Goal: Information Seeking & Learning: Learn about a topic

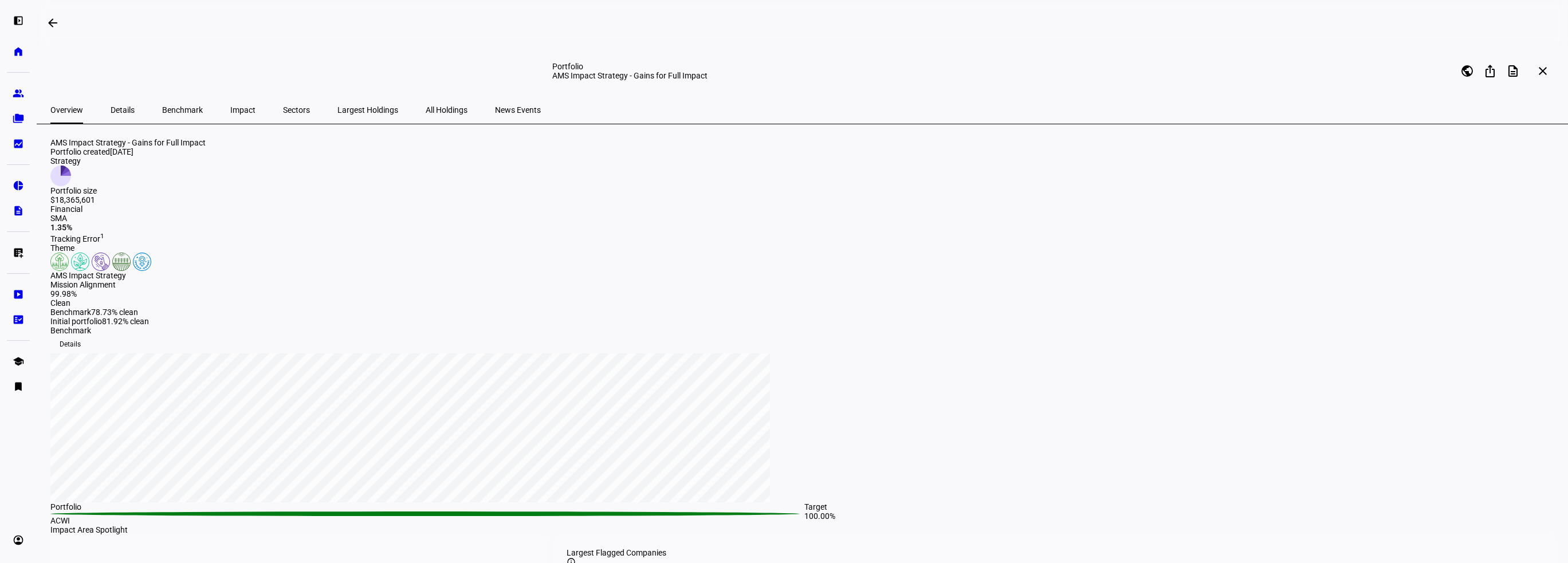
click at [230, 108] on span "Impact" at bounding box center [242, 110] width 26 height 8
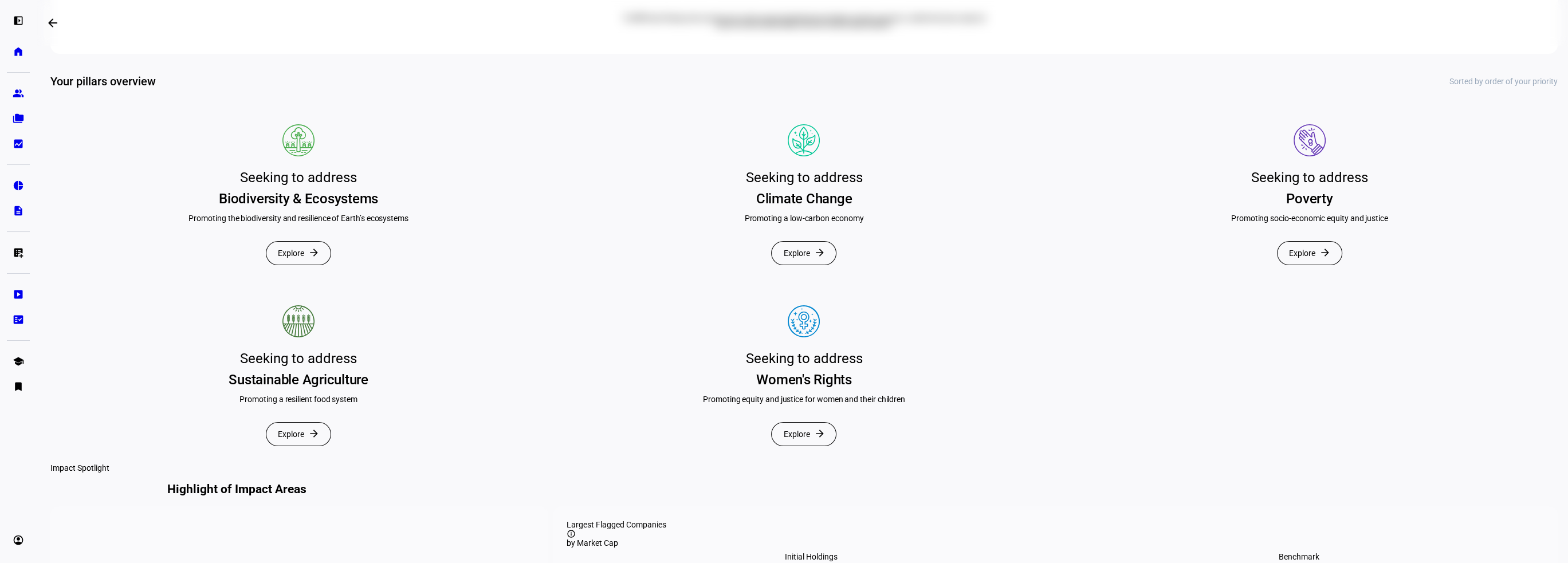
scroll to position [401, 0]
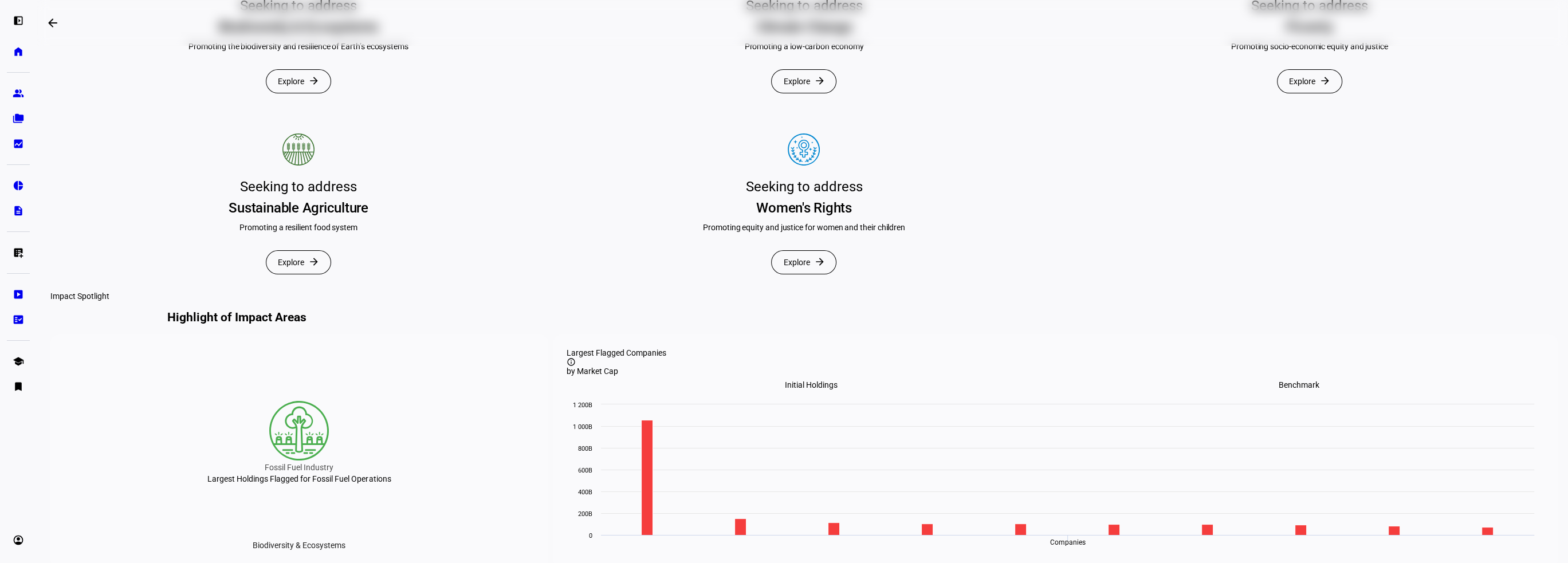
click at [318, 87] on mat-icon "arrow_forward" at bounding box center [314, 81] width 12 height 12
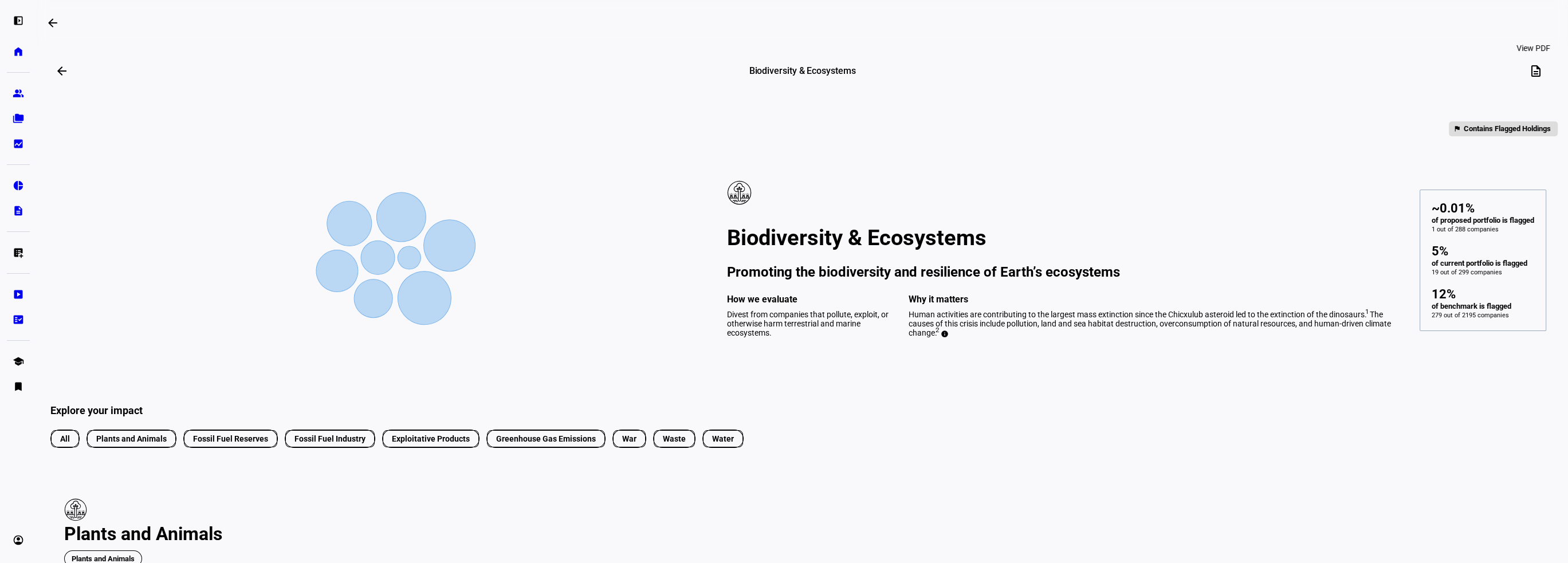
click at [1536, 66] on mat-icon "description" at bounding box center [1536, 71] width 14 height 14
click at [1342, 67] on div "description" at bounding box center [1304, 71] width 501 height 23
click at [1532, 70] on mat-icon "description" at bounding box center [1536, 71] width 14 height 14
drag, startPoint x: 1530, startPoint y: 64, endPoint x: 1303, endPoint y: 93, distance: 228.8
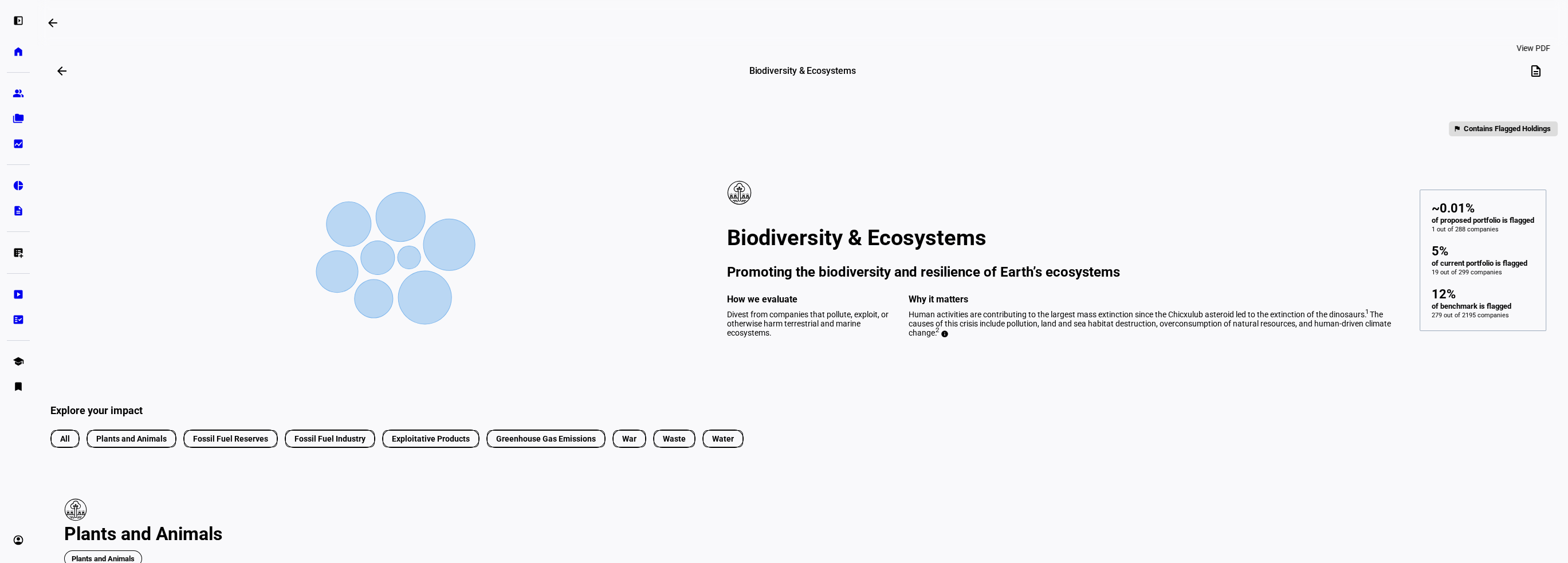
click at [1532, 73] on mat-icon "description" at bounding box center [1536, 71] width 14 height 14
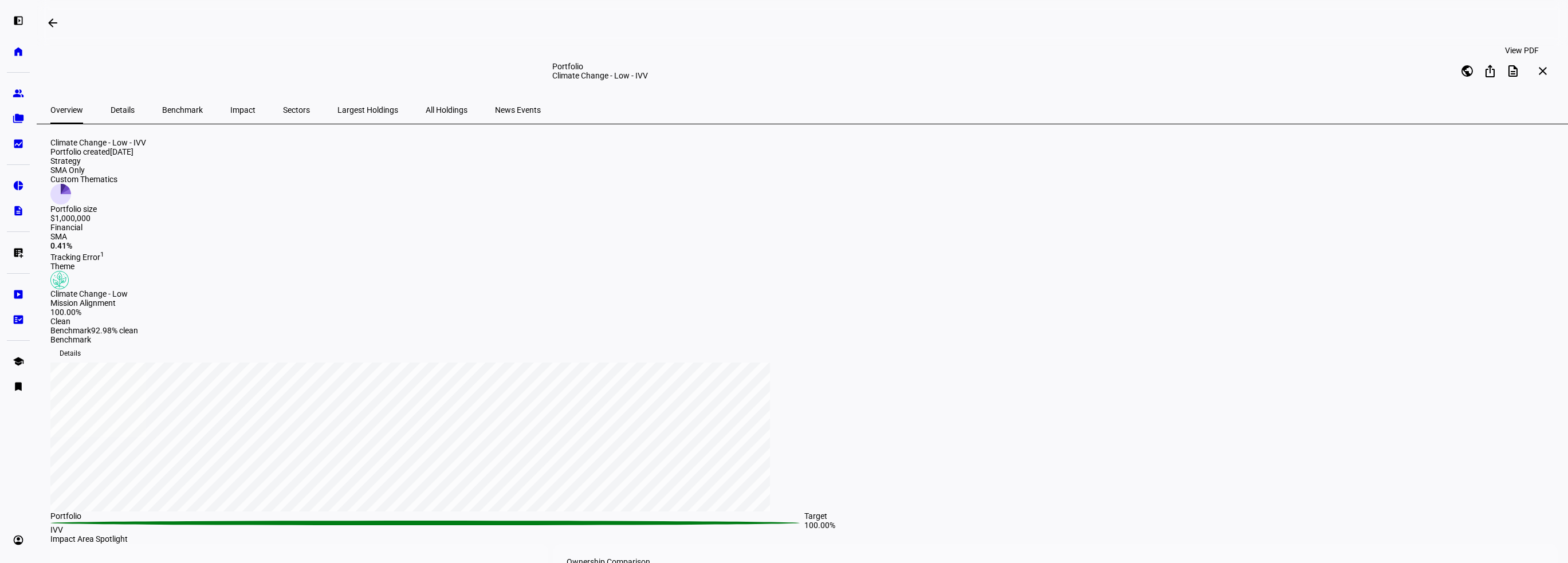
click at [1517, 72] on mat-icon "description" at bounding box center [1513, 71] width 14 height 14
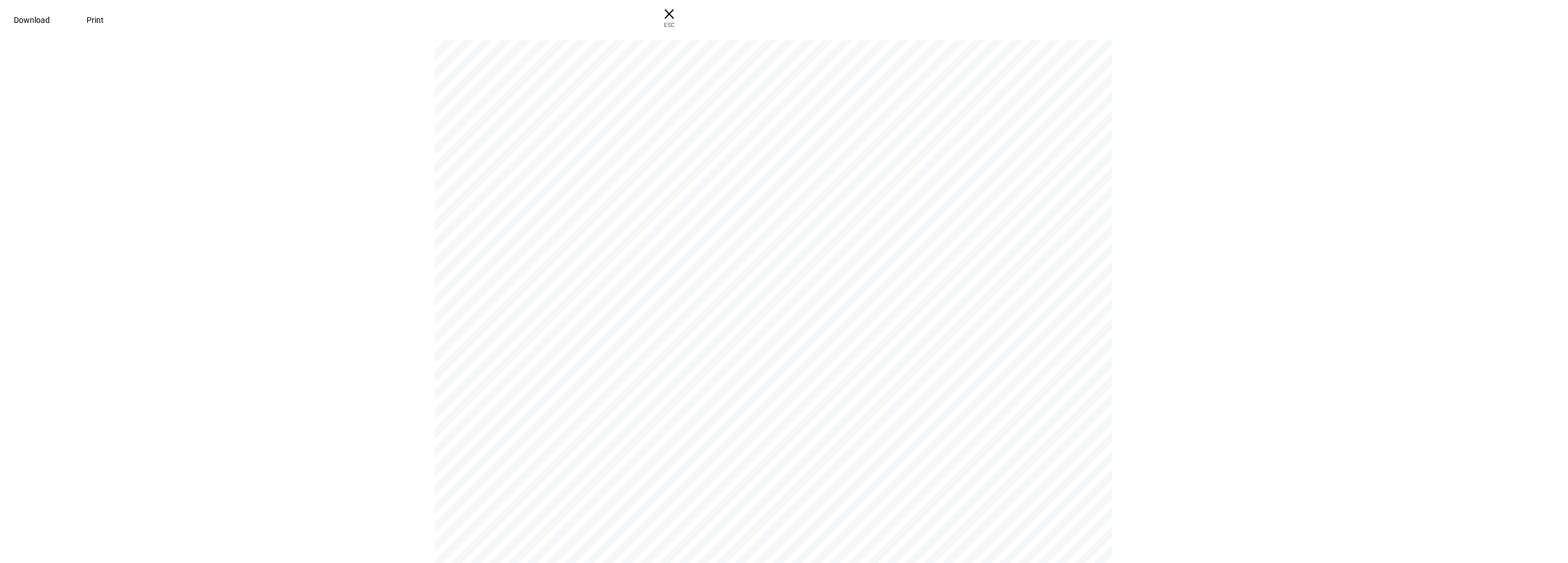
scroll to position [6241, 0]
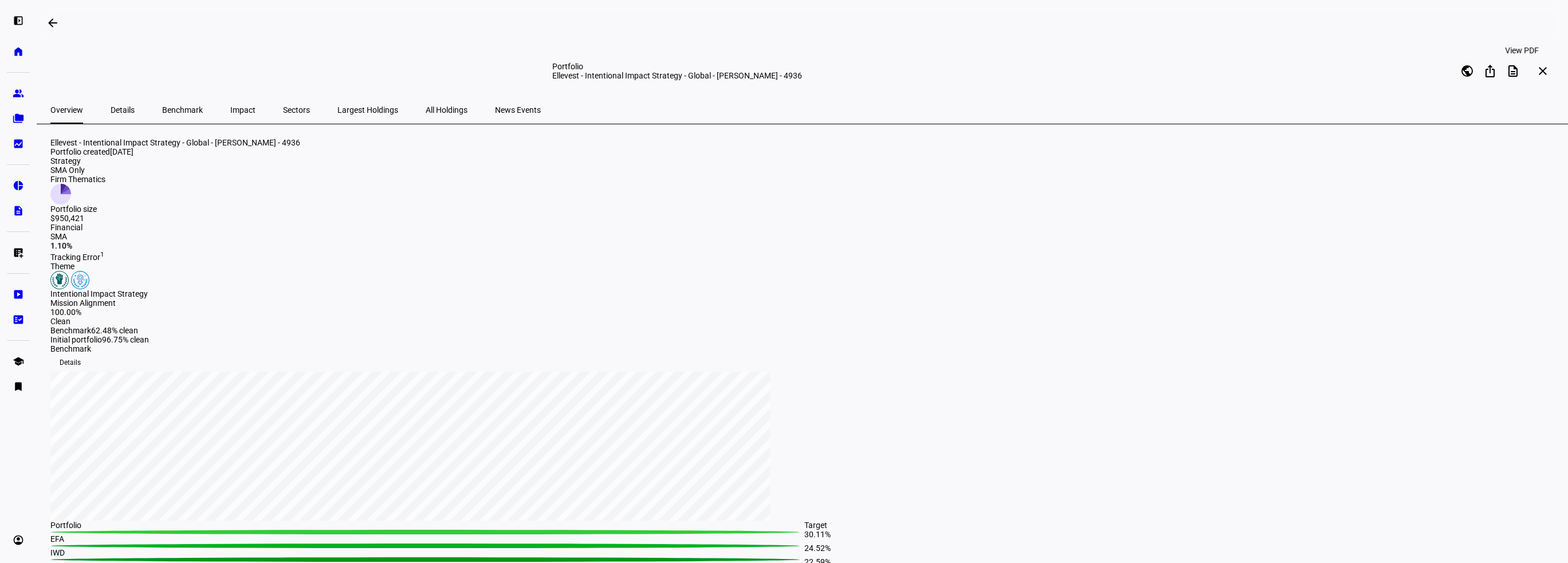
click at [1518, 73] on mat-icon "description" at bounding box center [1513, 71] width 14 height 14
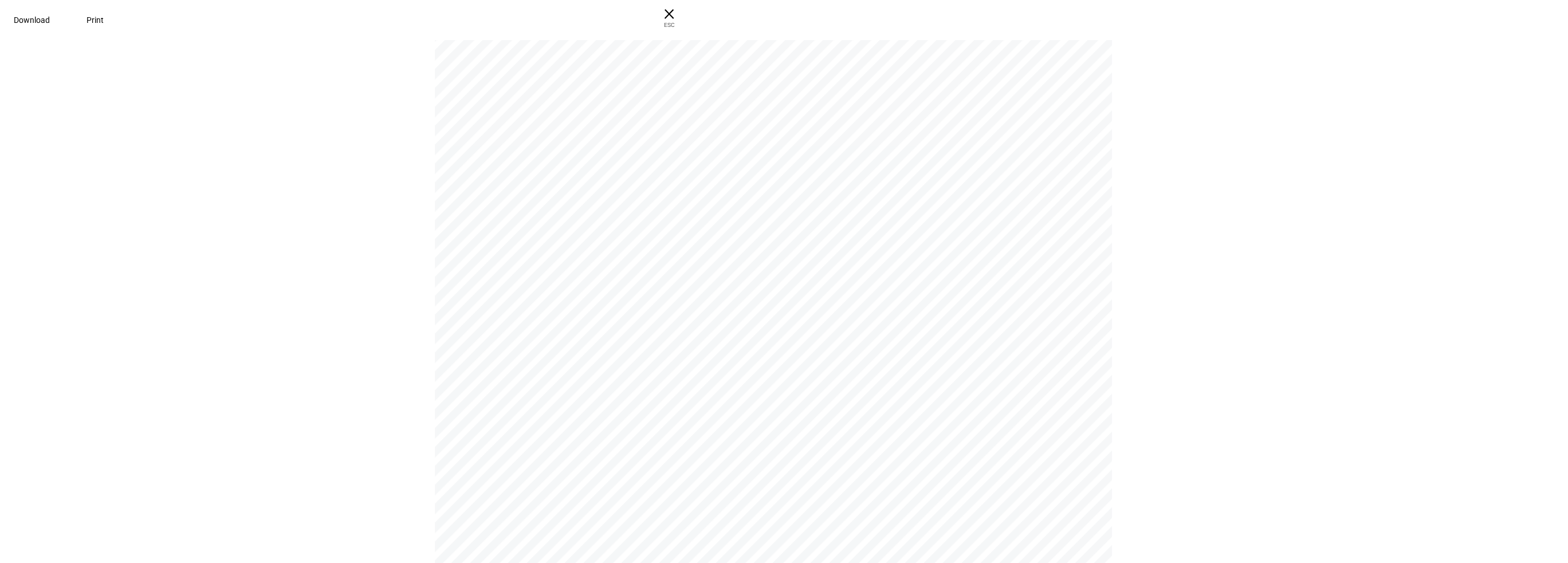
scroll to position [7379, 0]
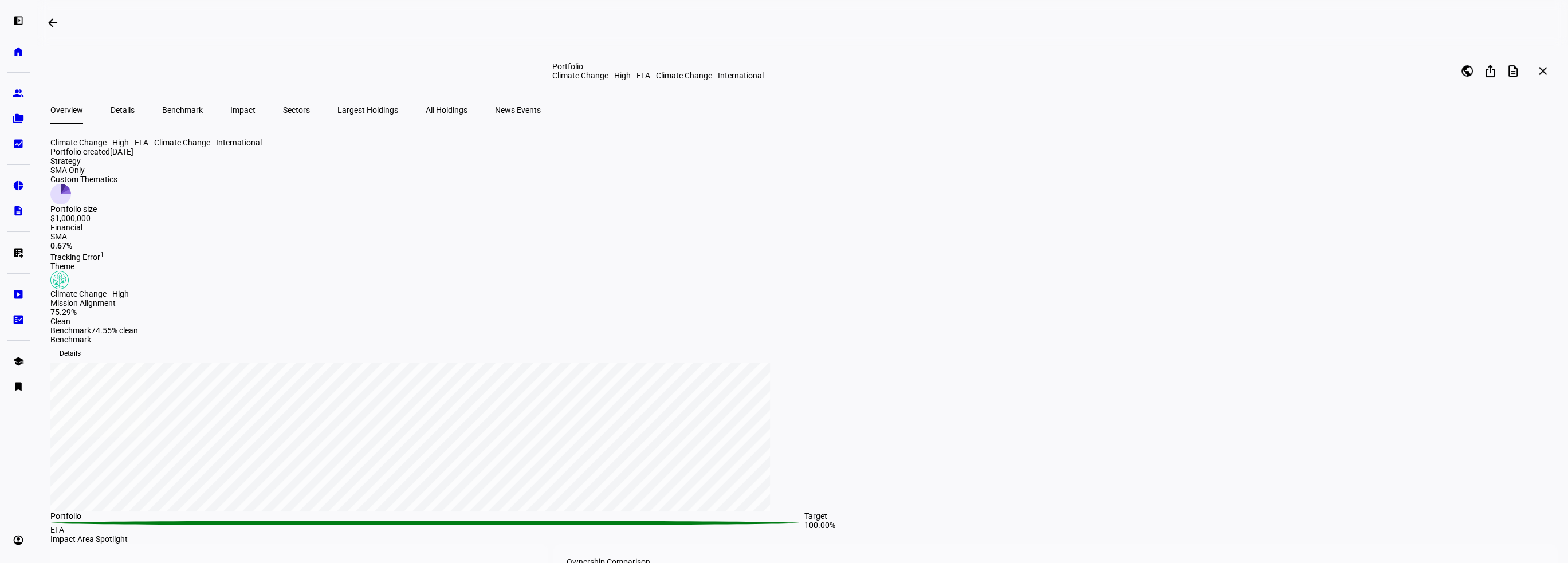
click at [230, 108] on span "Impact" at bounding box center [242, 110] width 26 height 8
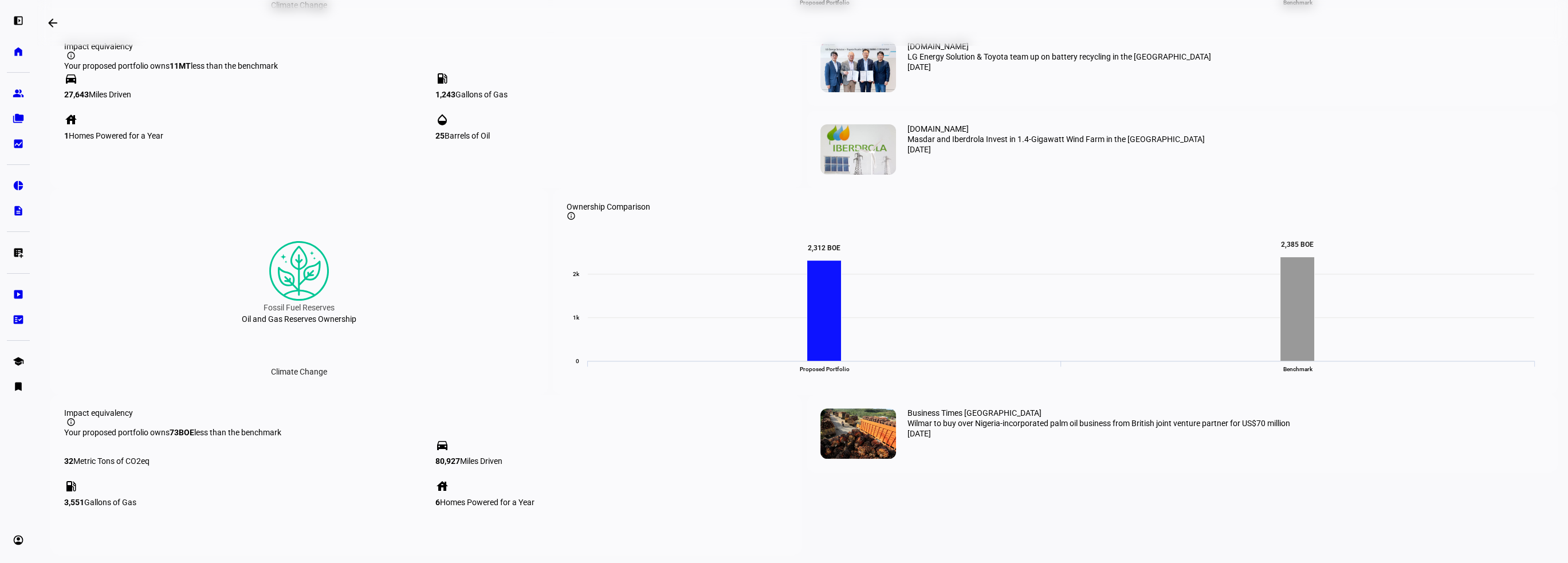
scroll to position [326, 0]
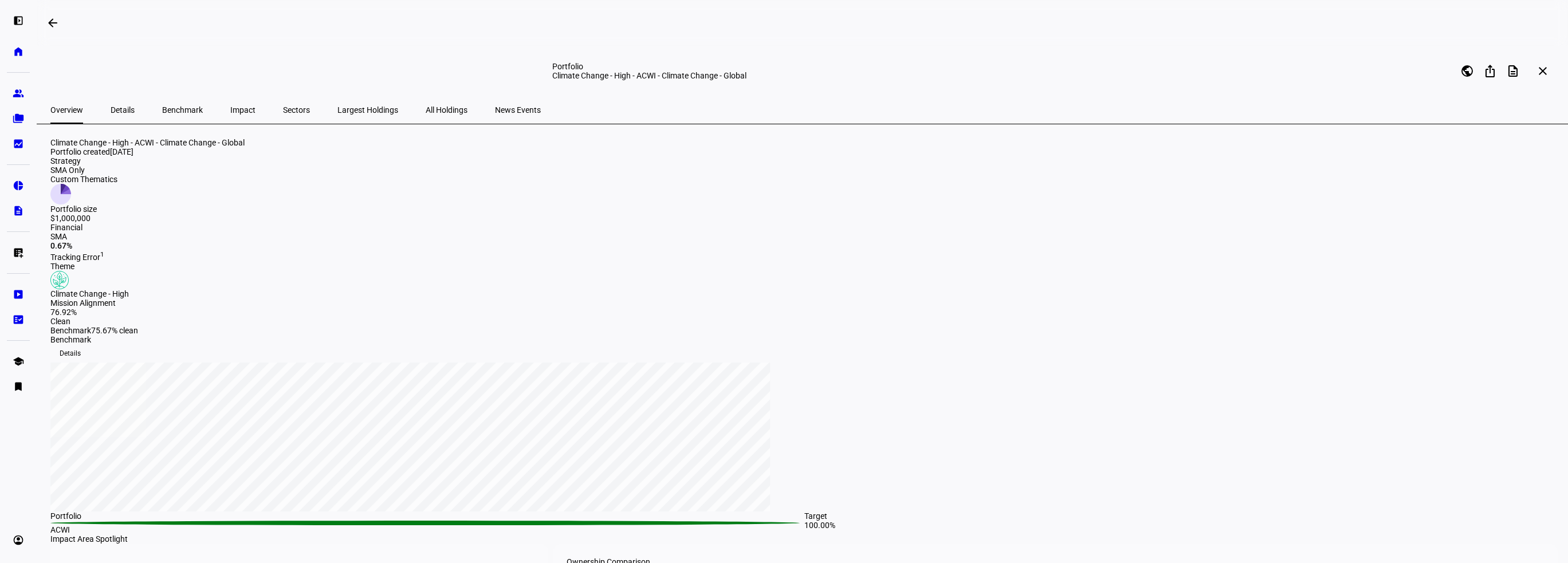
scroll to position [57, 0]
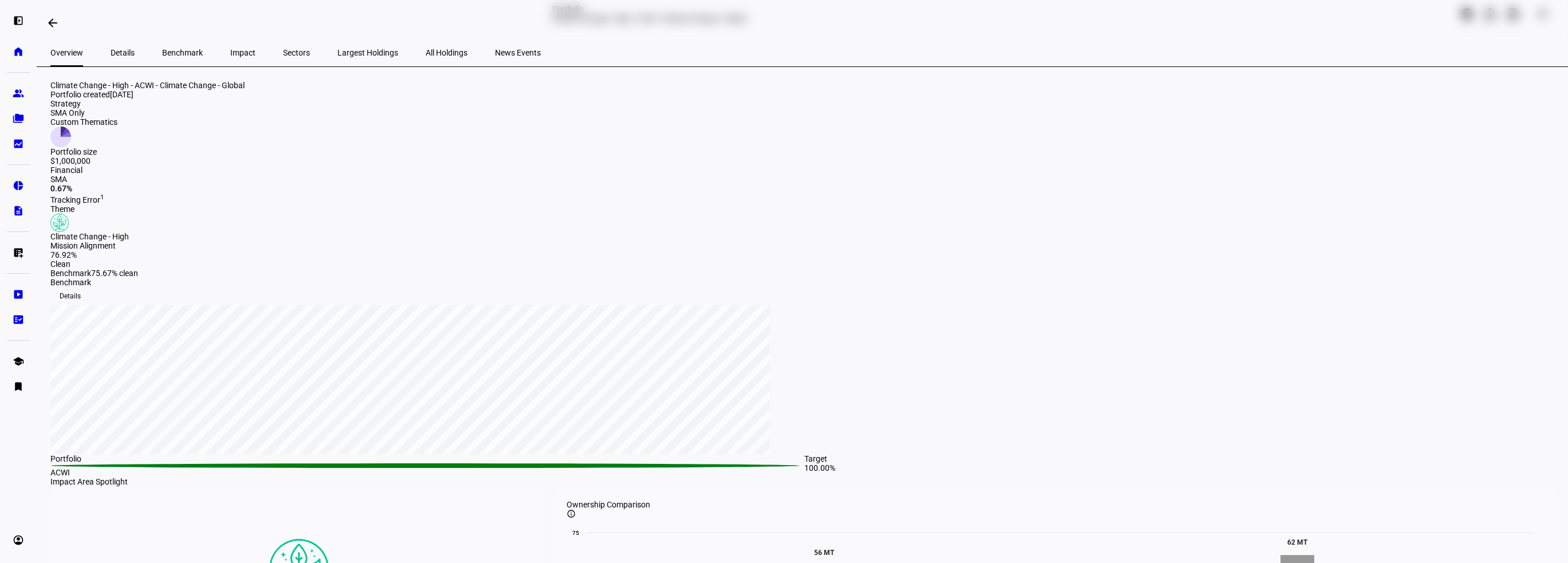
click at [230, 52] on span "Impact" at bounding box center [242, 53] width 26 height 8
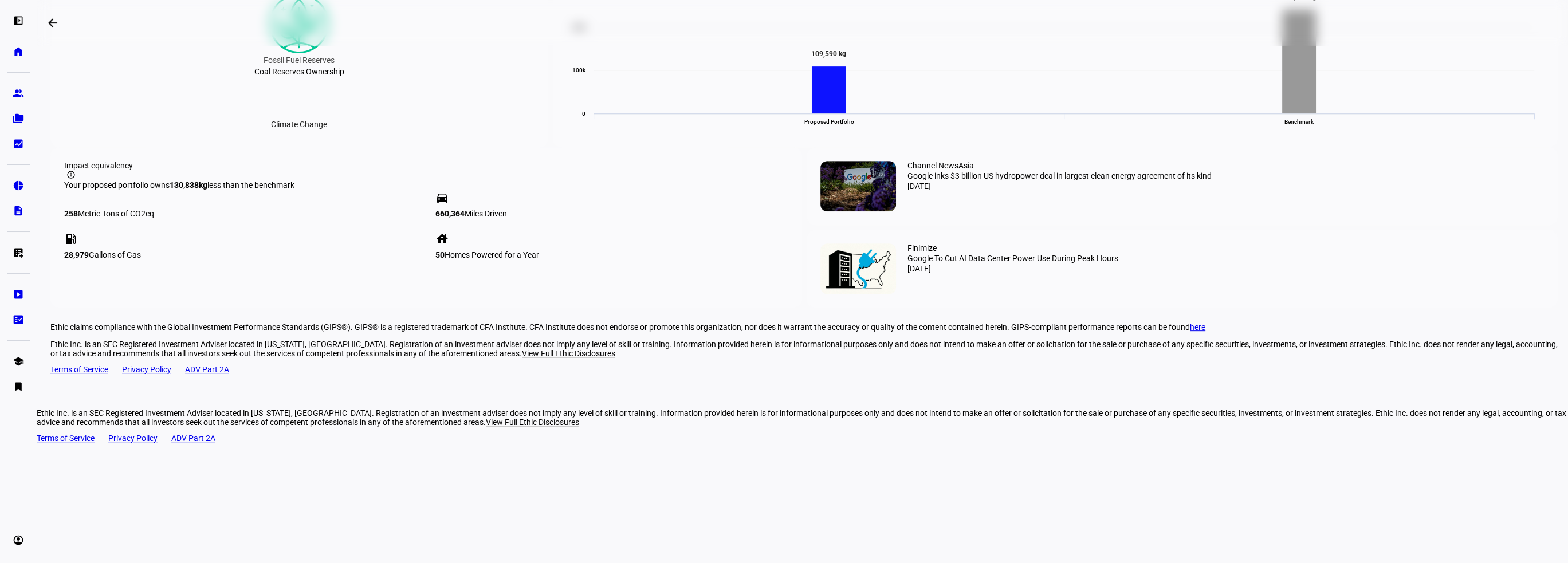
scroll to position [801, 0]
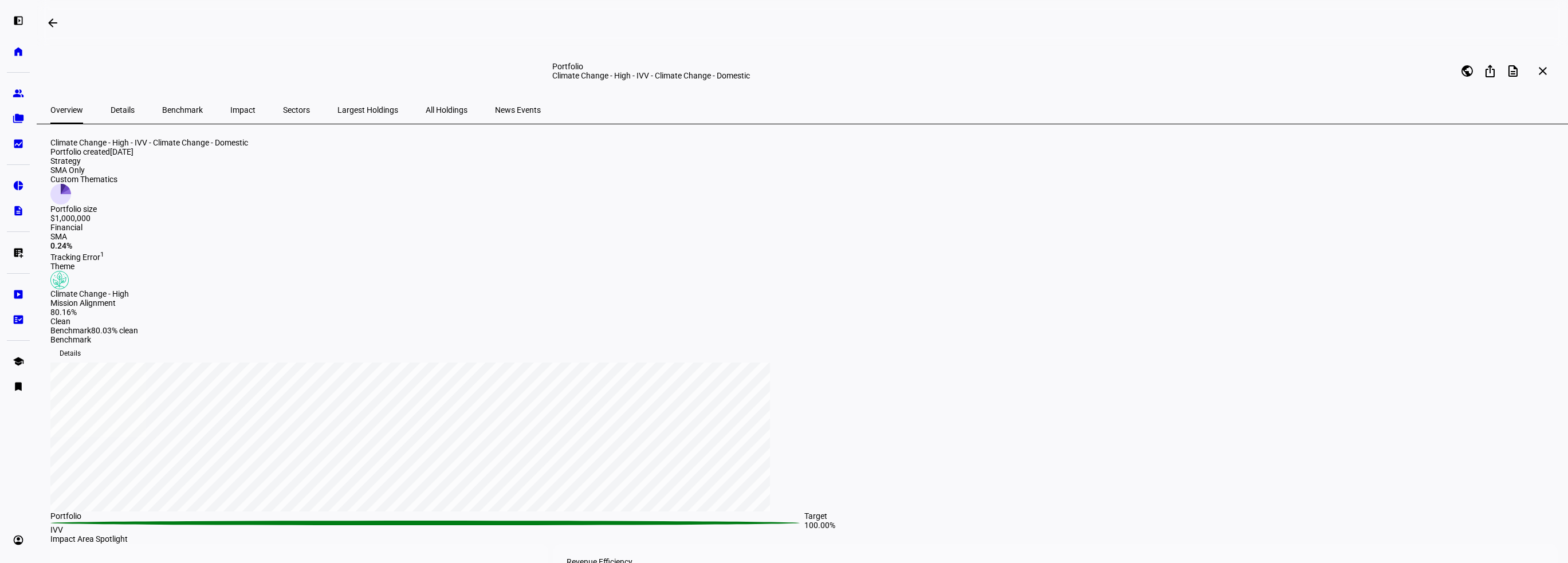
click at [230, 110] on span "Impact" at bounding box center [242, 110] width 26 height 8
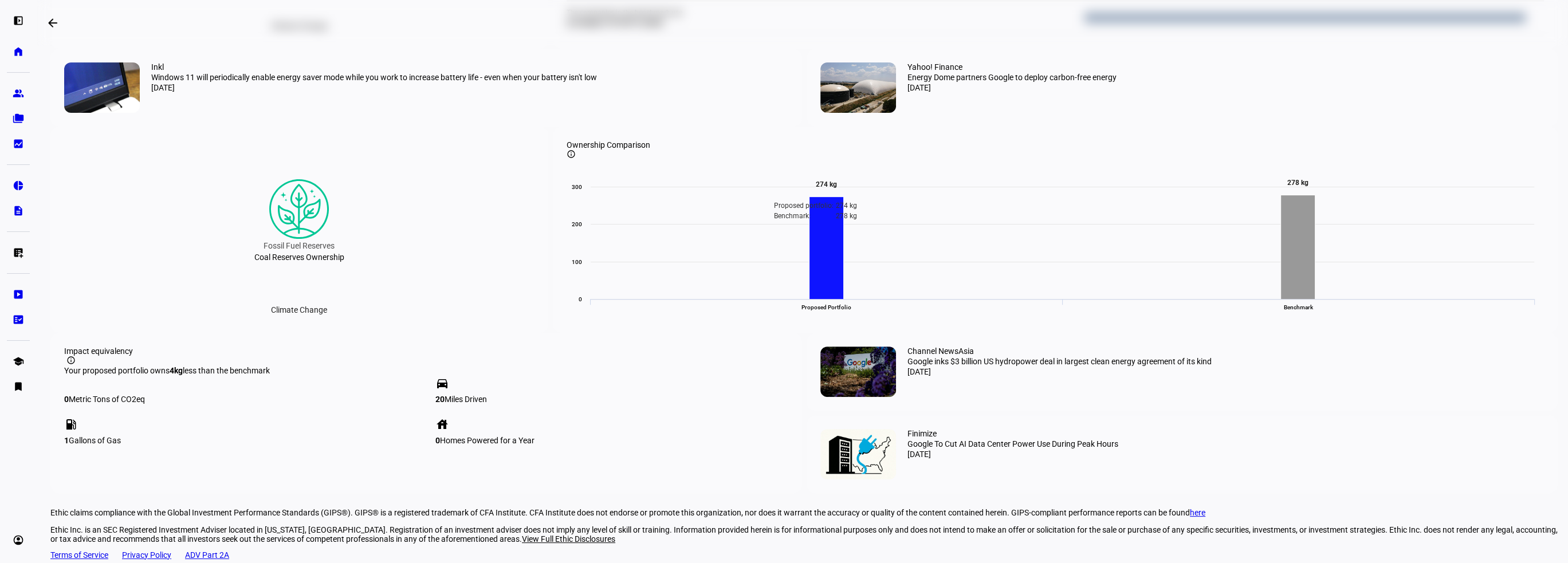
scroll to position [568, 0]
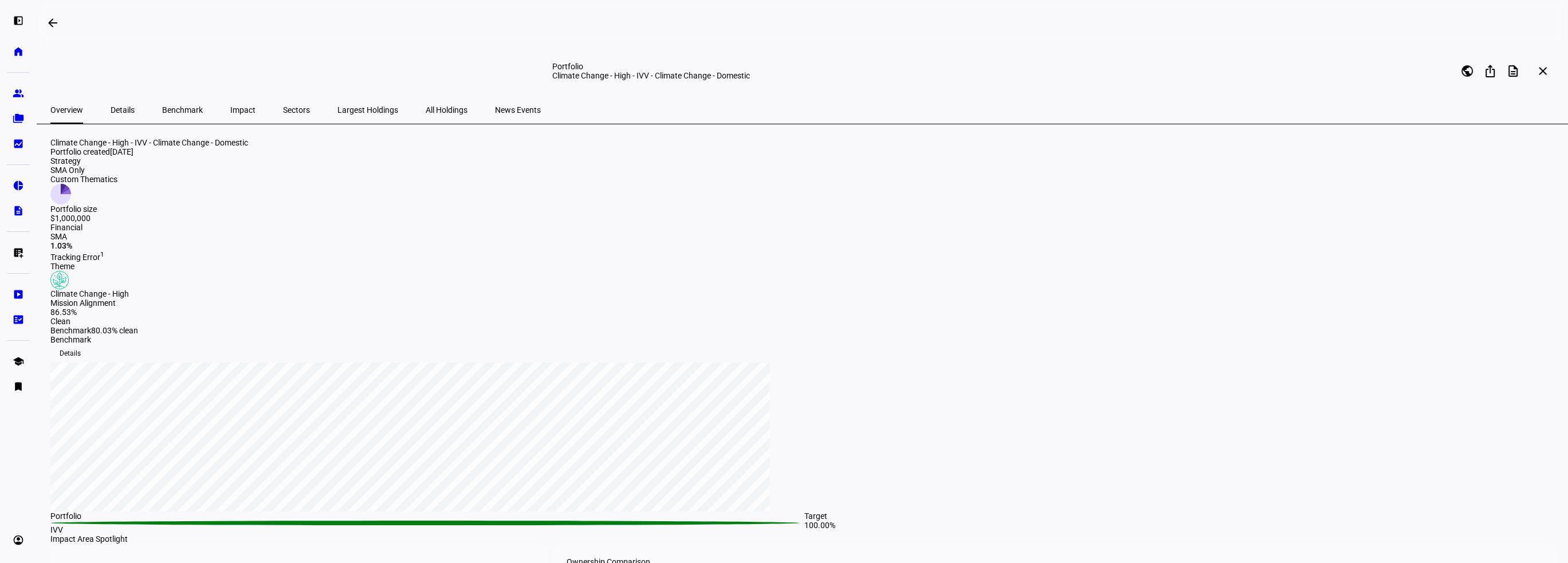
click at [230, 106] on span "Impact" at bounding box center [242, 110] width 26 height 8
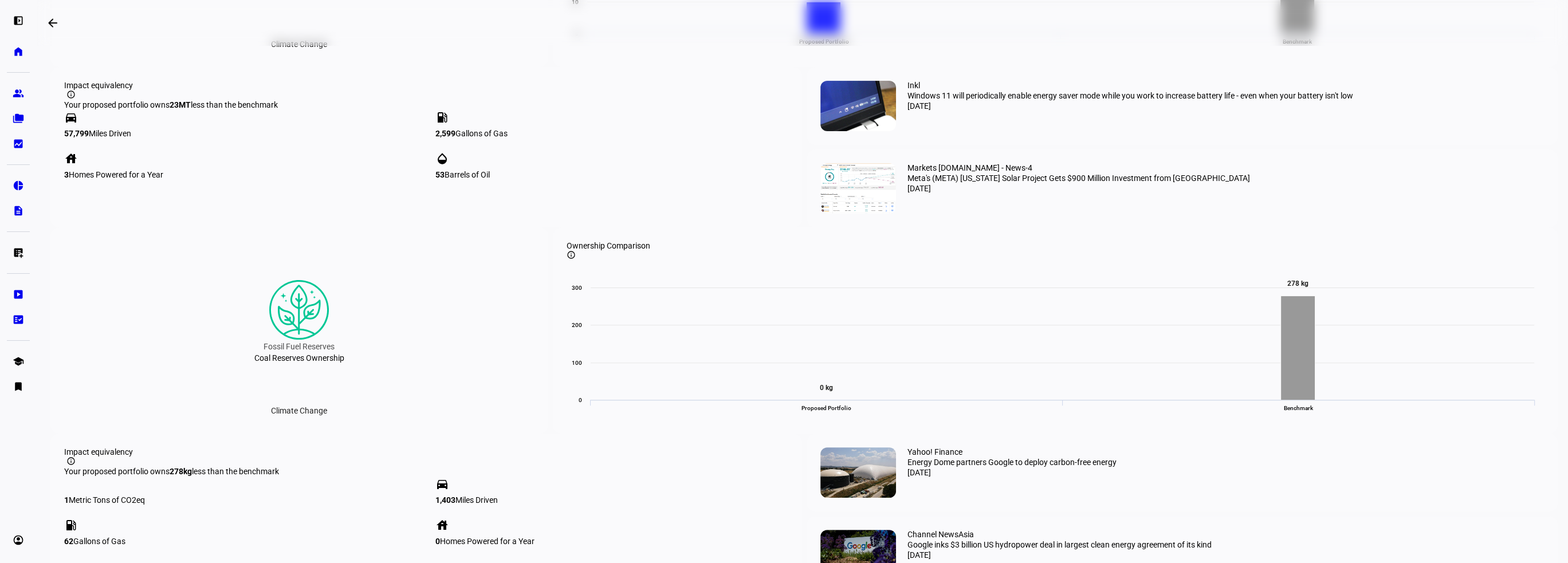
scroll to position [916, 0]
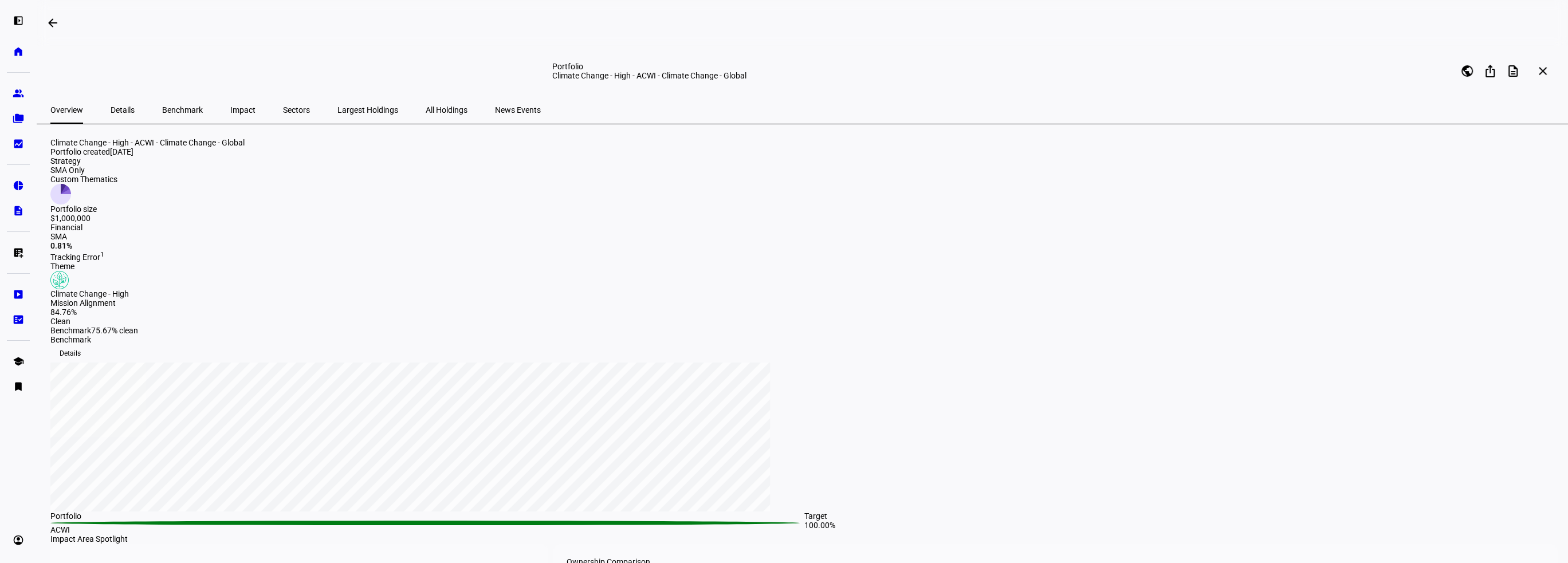
click at [230, 111] on span "Impact" at bounding box center [242, 110] width 26 height 8
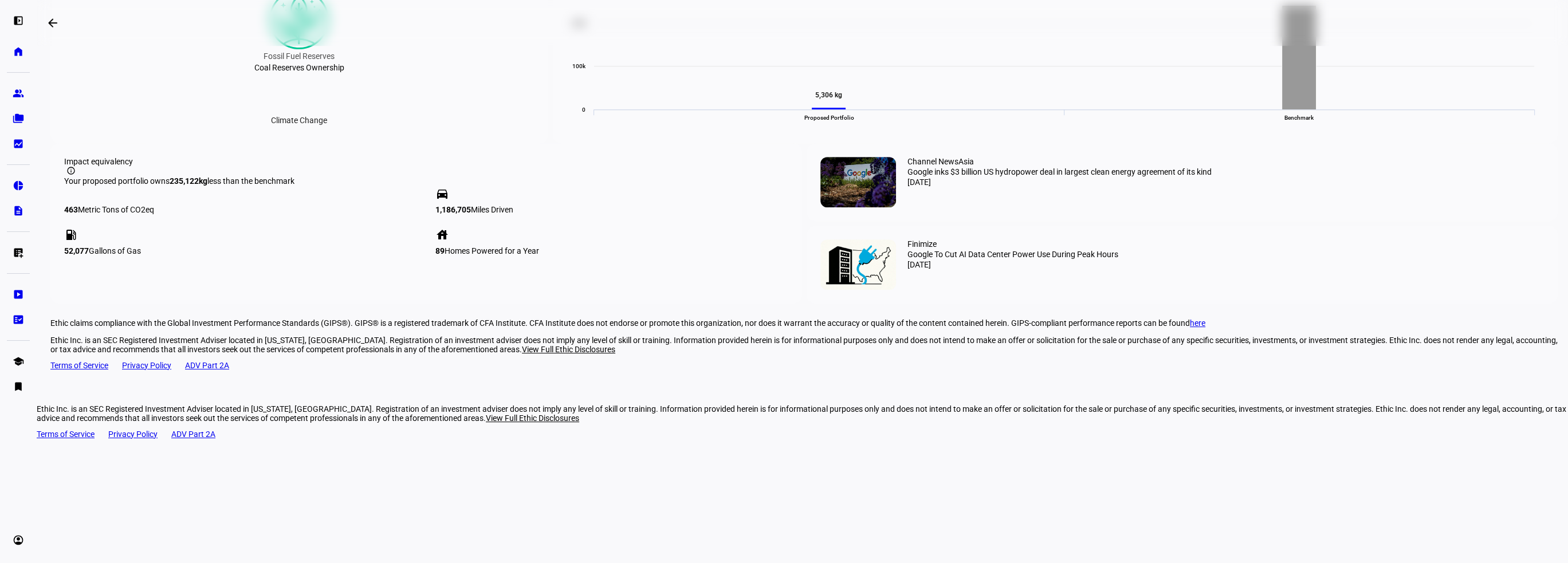
scroll to position [916, 0]
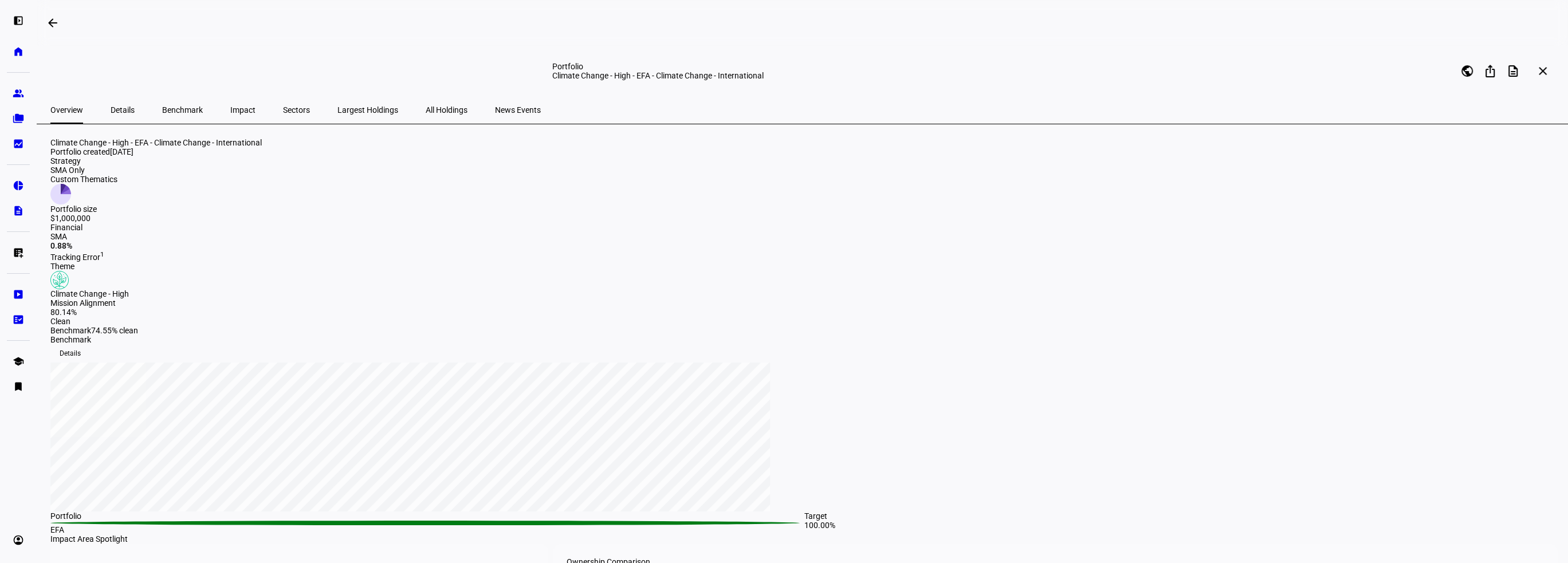
click at [230, 110] on span "Impact" at bounding box center [242, 110] width 26 height 8
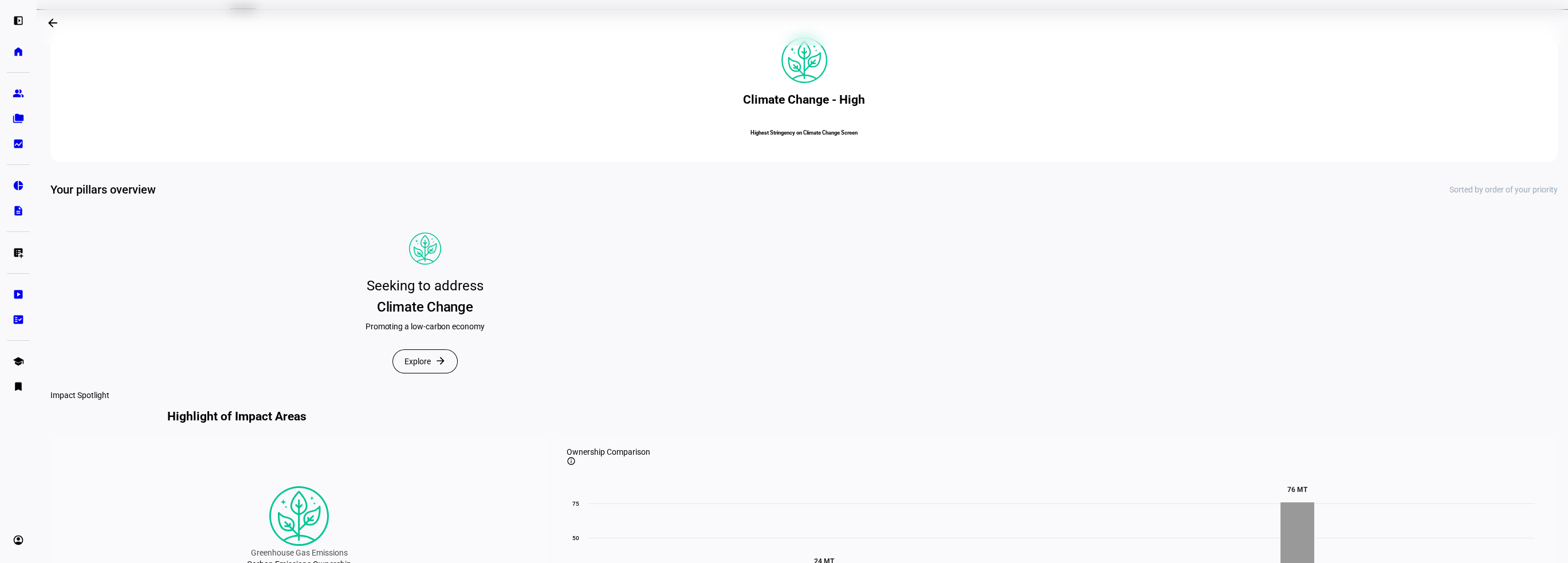
scroll to position [57, 0]
